Goal: Information Seeking & Learning: Understand process/instructions

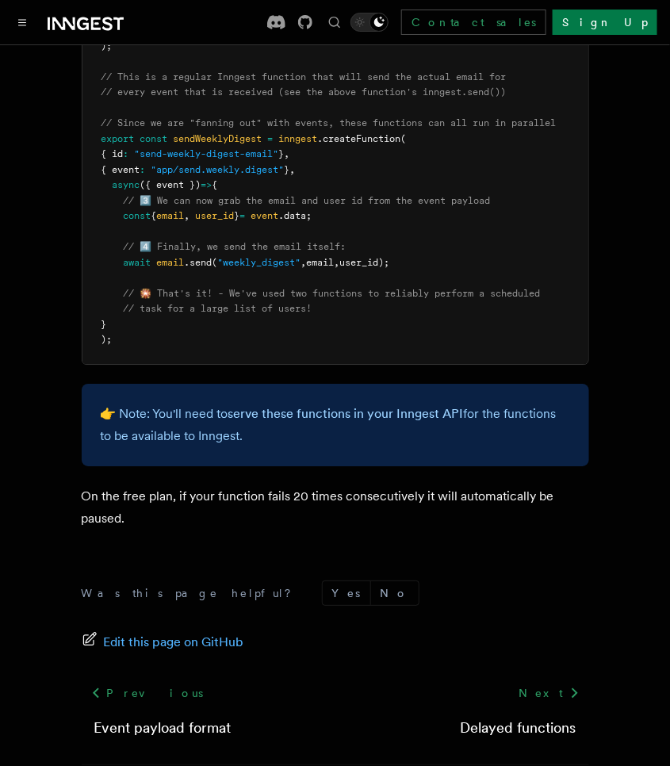
scroll to position [996, 0]
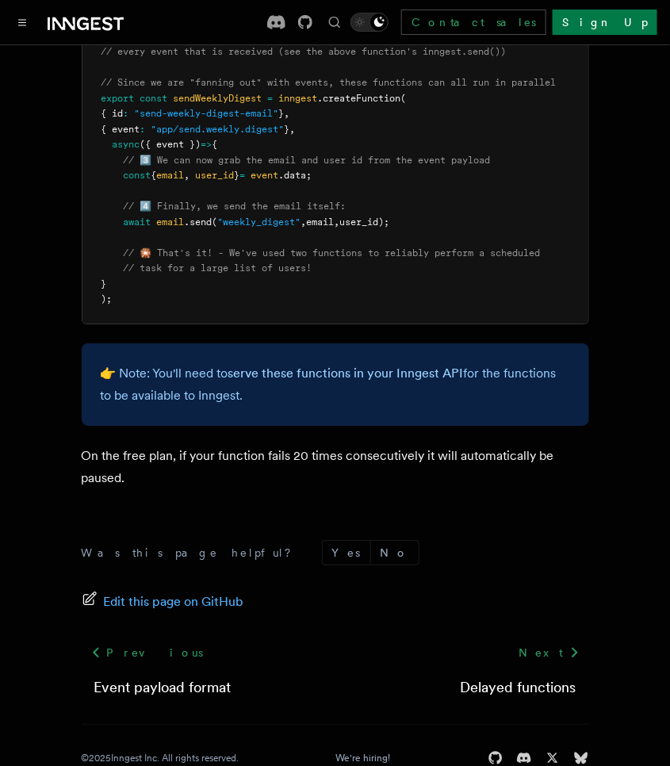
drag, startPoint x: 465, startPoint y: 236, endPoint x: 497, endPoint y: 196, distance: 51.9
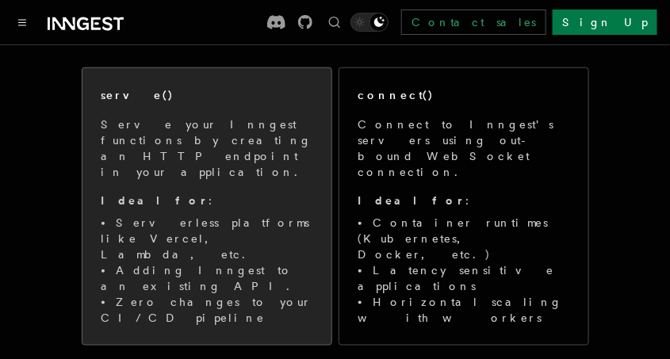
scroll to position [226, 0]
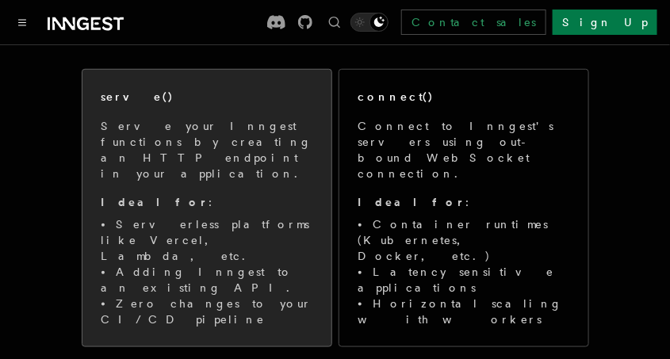
click at [258, 178] on span "Serve your Inngest functions by creating an HTTP endpoint in your application. …" at bounding box center [207, 222] width 211 height 209
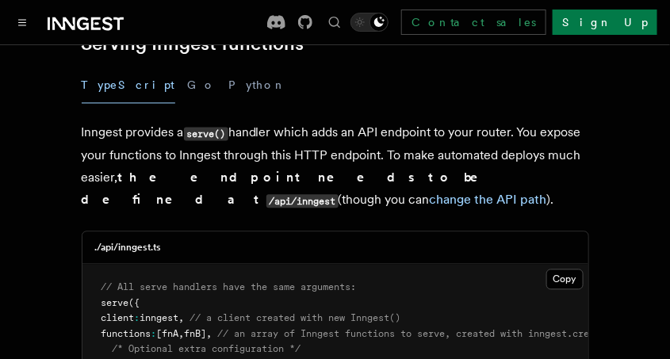
scroll to position [694, 0]
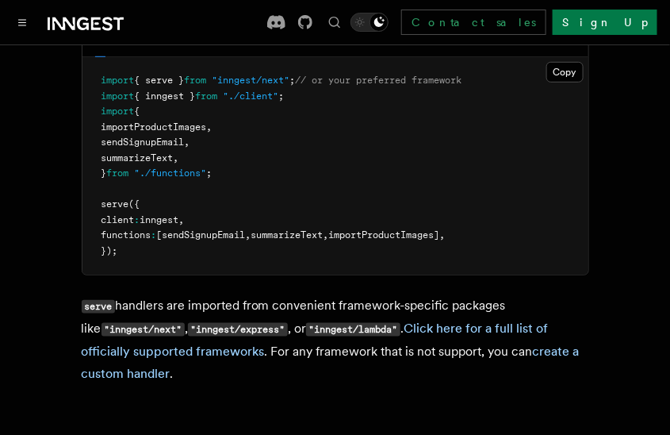
scroll to position [202, 0]
click at [314, 136] on pre "import { serve } from "inngest/next" ; // or your preferred framework import { …" at bounding box center [335, 165] width 506 height 217
click at [395, 152] on pre "import { serve } from "inngest/next" ; // or your preferred framework import { …" at bounding box center [335, 165] width 506 height 217
